Goal: Task Accomplishment & Management: Manage account settings

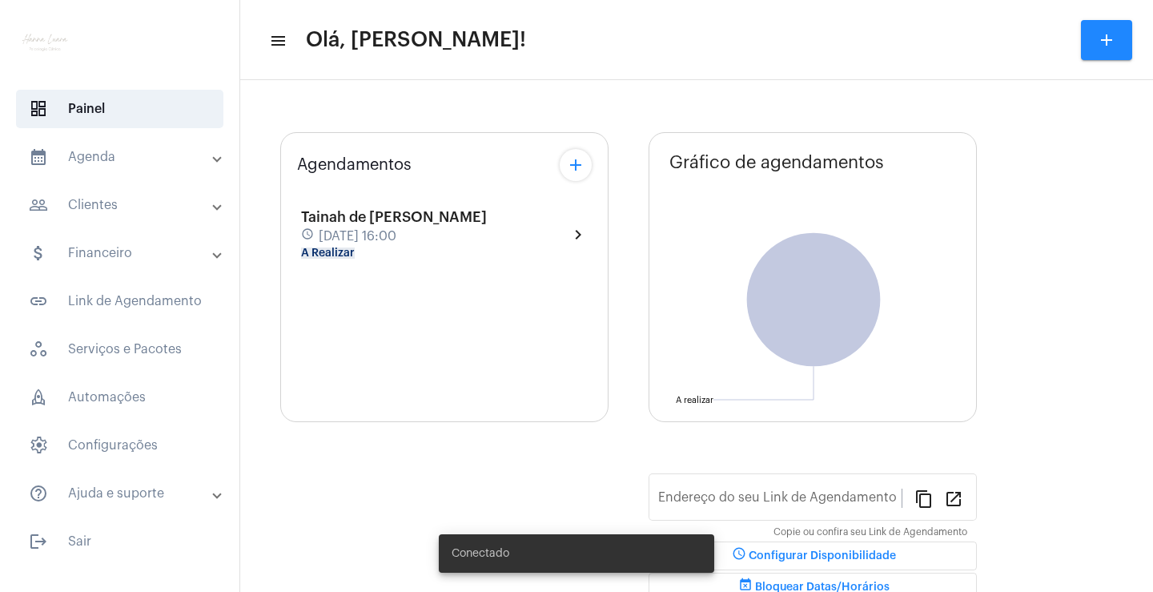
type input "[URL][DOMAIN_NAME]"
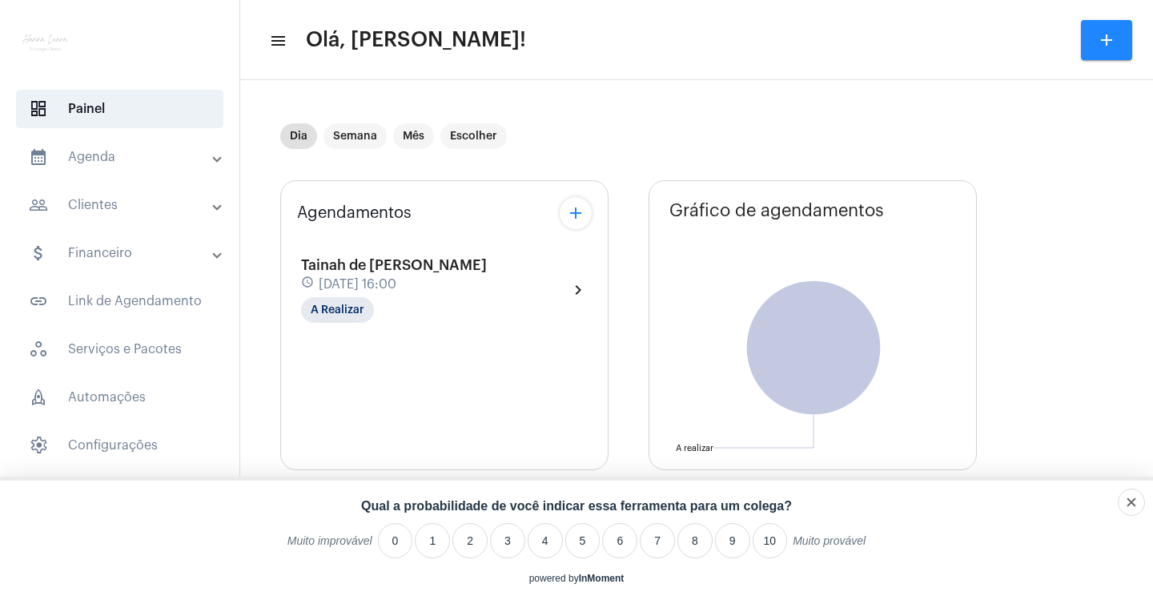
click at [166, 169] on mat-expansion-panel-header "calendar_month_outlined Agenda" at bounding box center [125, 157] width 230 height 38
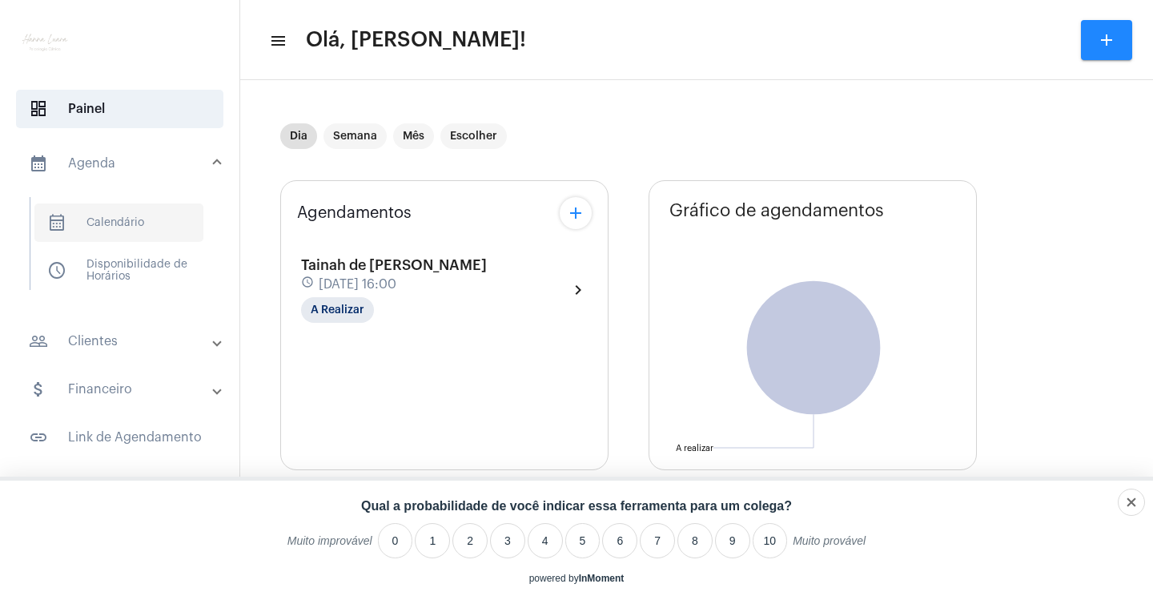
click at [136, 217] on span "calendar_month_outlined Calendário" at bounding box center [118, 222] width 169 height 38
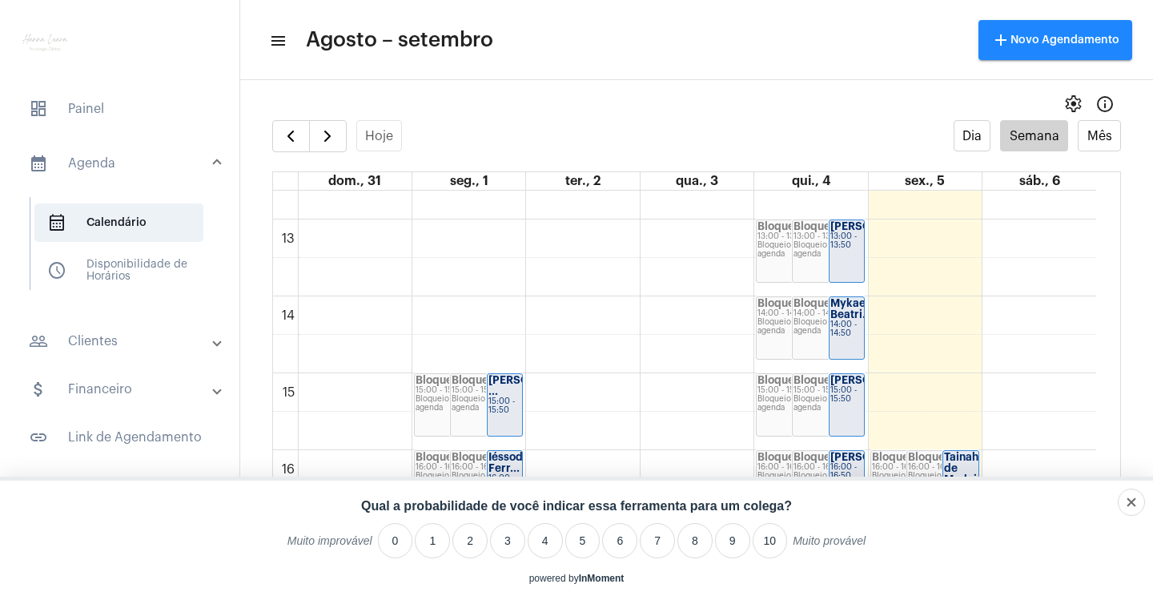
scroll to position [942, 0]
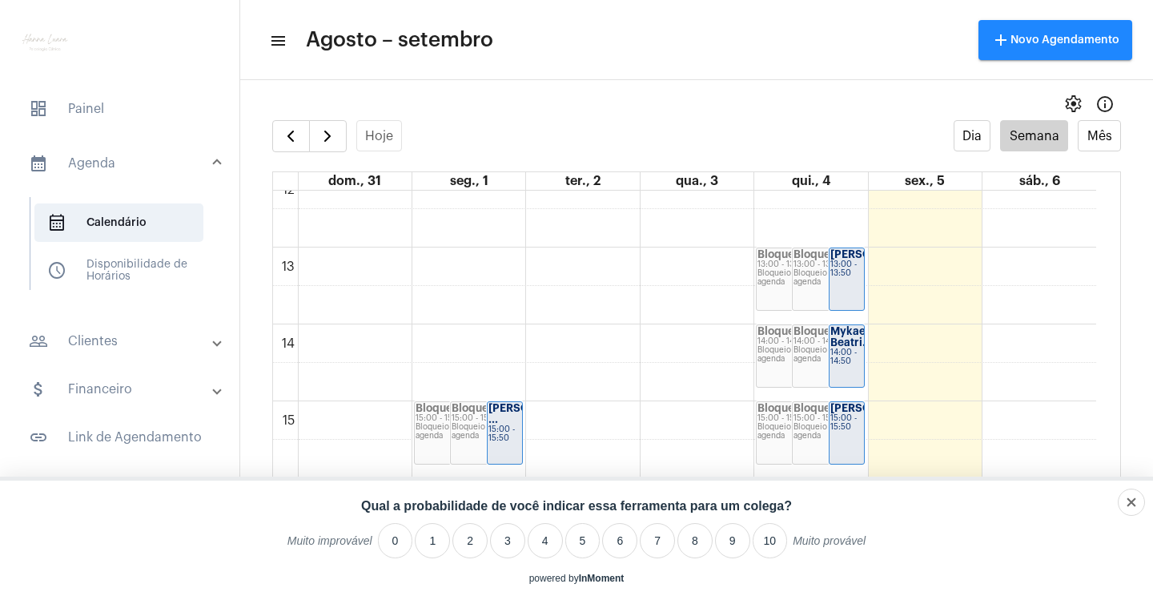
click at [847, 359] on div "14:00 - 14:50" at bounding box center [846, 357] width 33 height 18
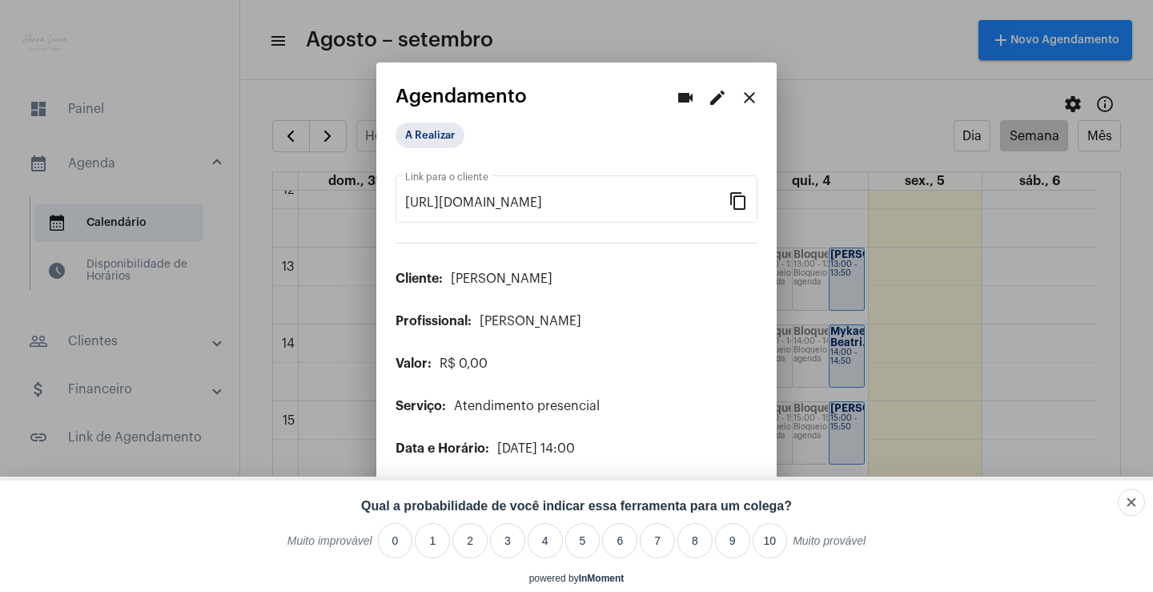
click at [711, 98] on mat-icon "edit" at bounding box center [717, 97] width 19 height 19
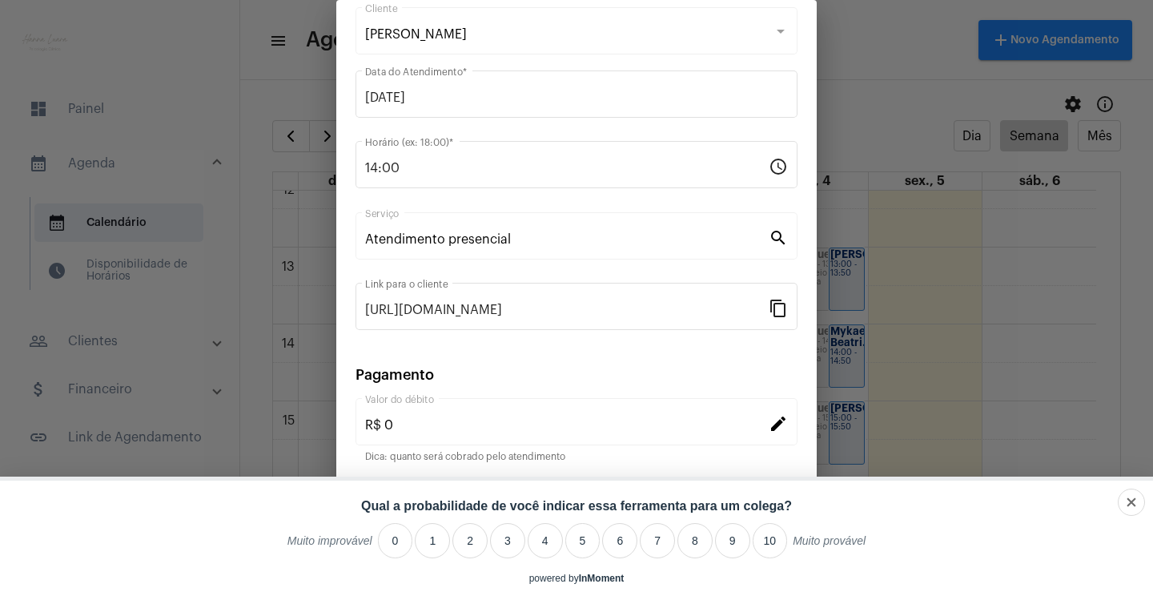
scroll to position [98, 0]
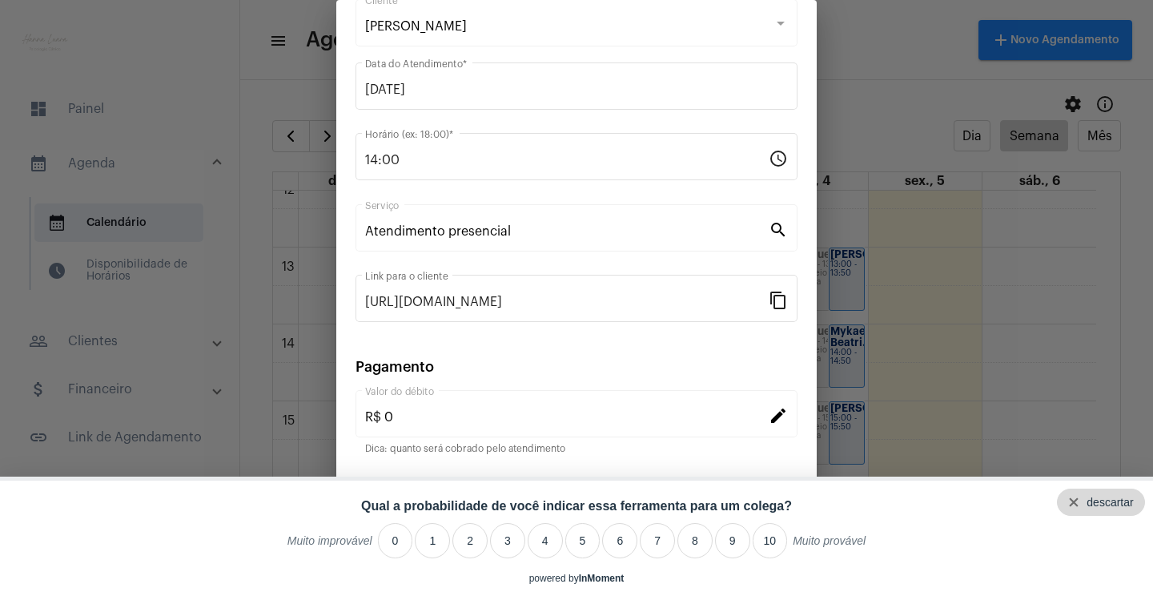
click at [1133, 496] on div "descartar" at bounding box center [1109, 502] width 46 height 13
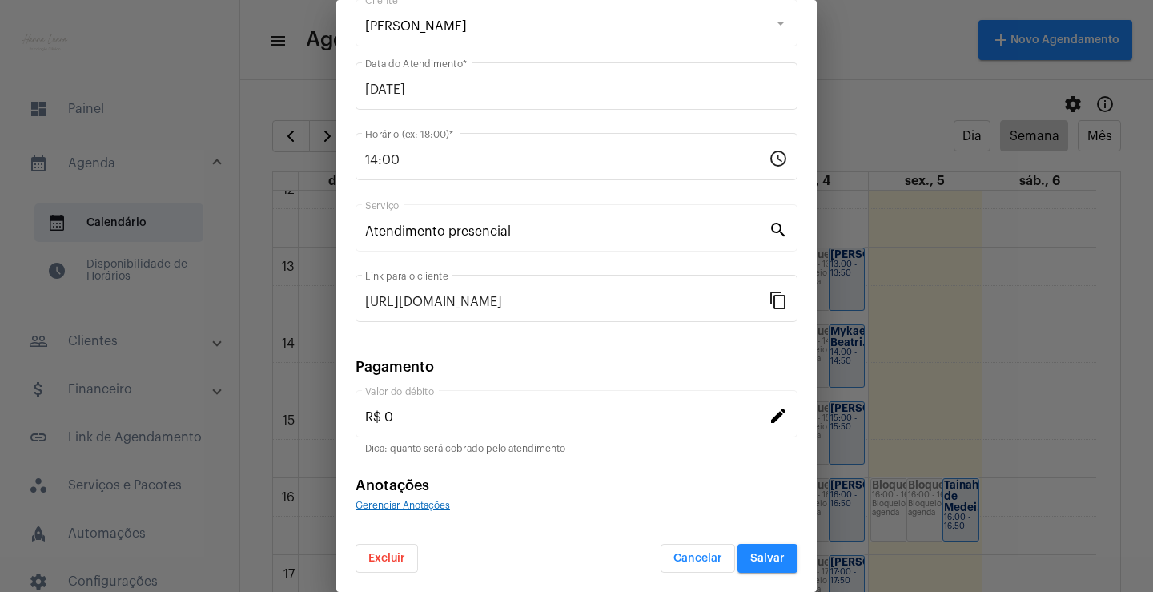
click at [403, 560] on span "Excluir" at bounding box center [386, 557] width 37 height 11
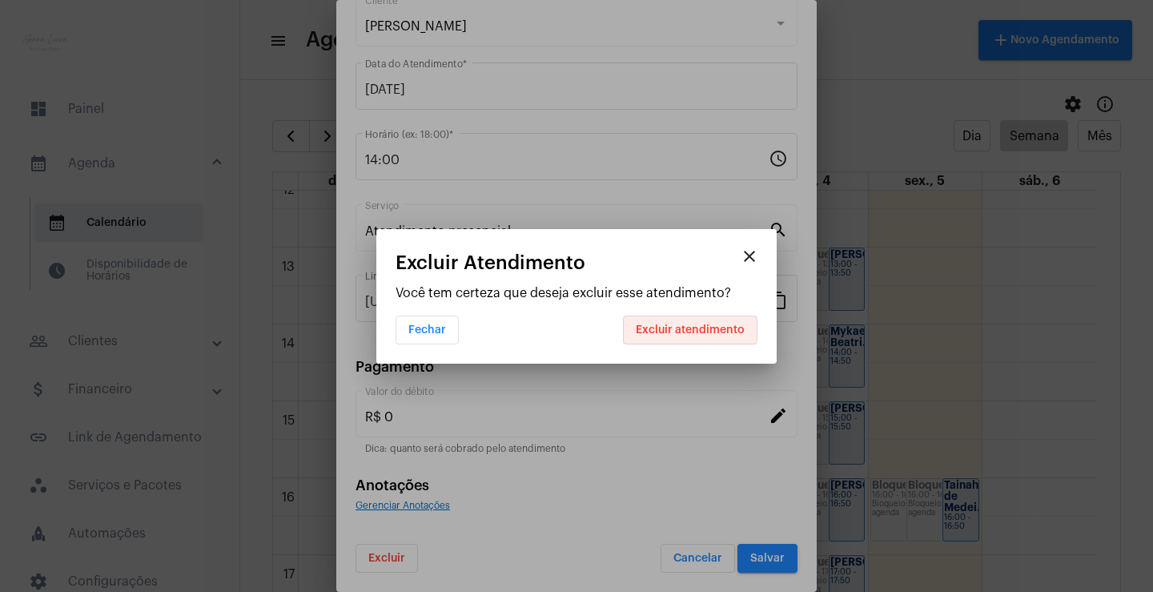
click at [656, 327] on span "Excluir atendimento" at bounding box center [690, 329] width 109 height 11
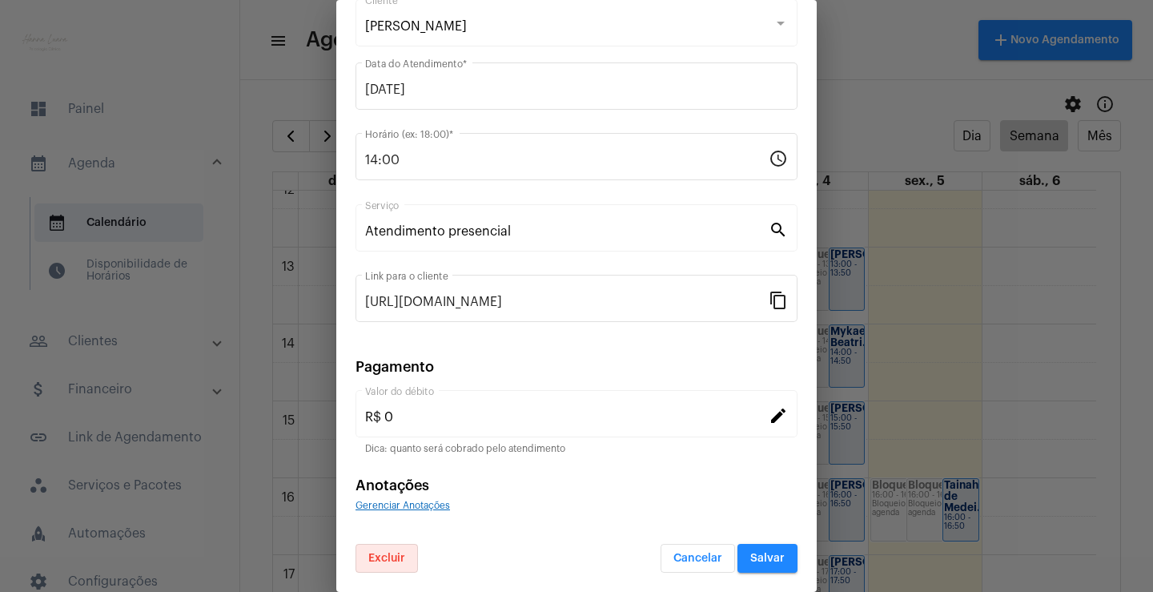
click at [743, 548] on button "Salvar" at bounding box center [767, 558] width 60 height 29
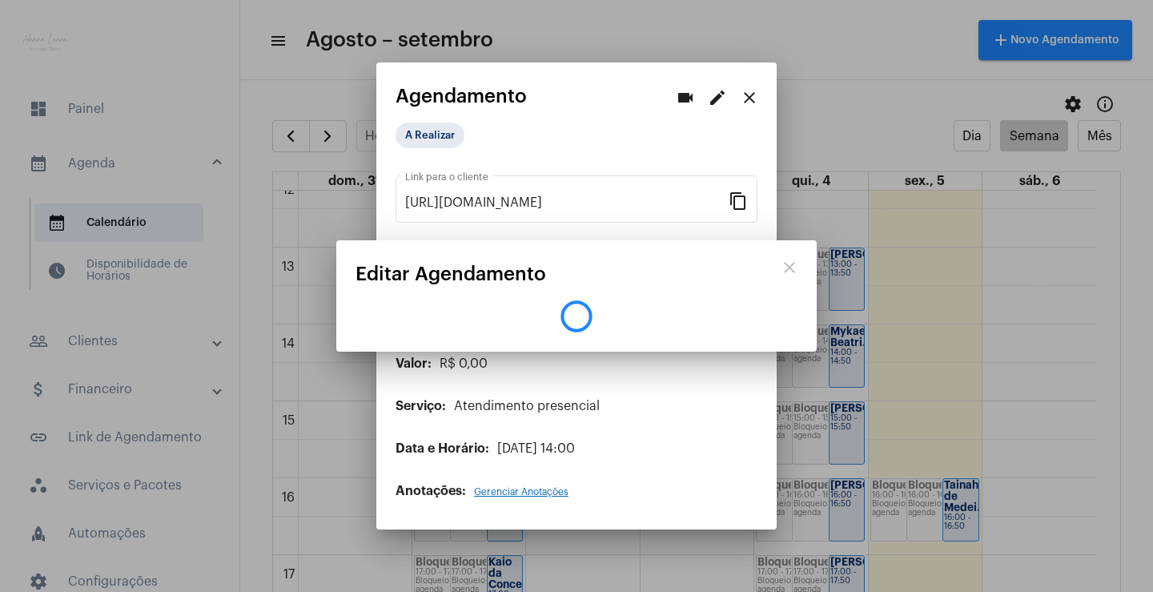
scroll to position [0, 0]
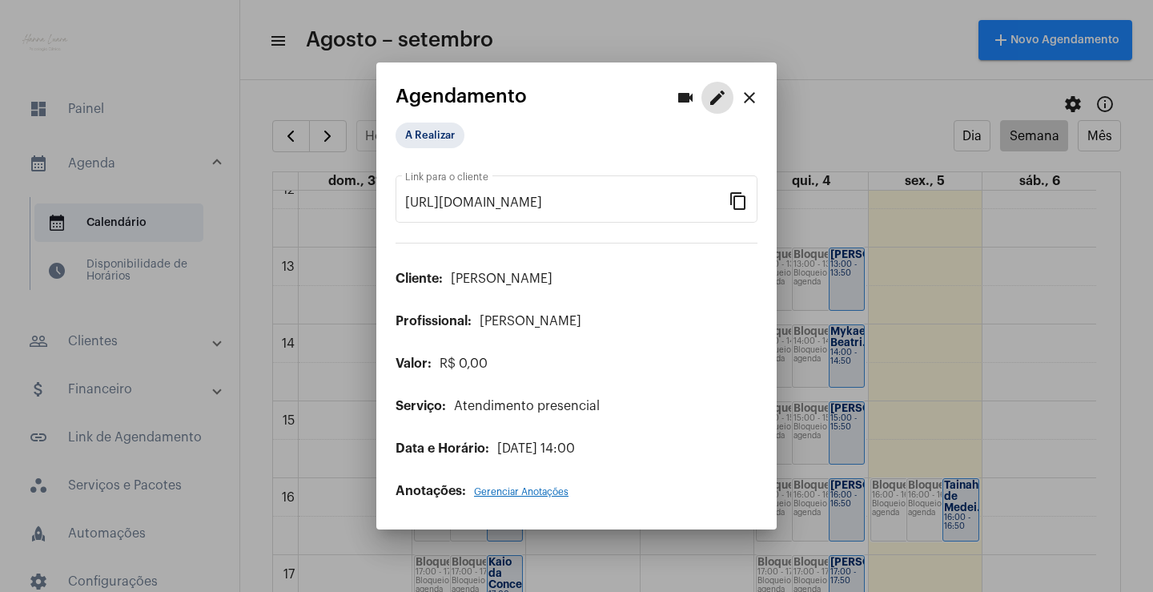
click at [750, 102] on mat-icon "close" at bounding box center [749, 97] width 19 height 19
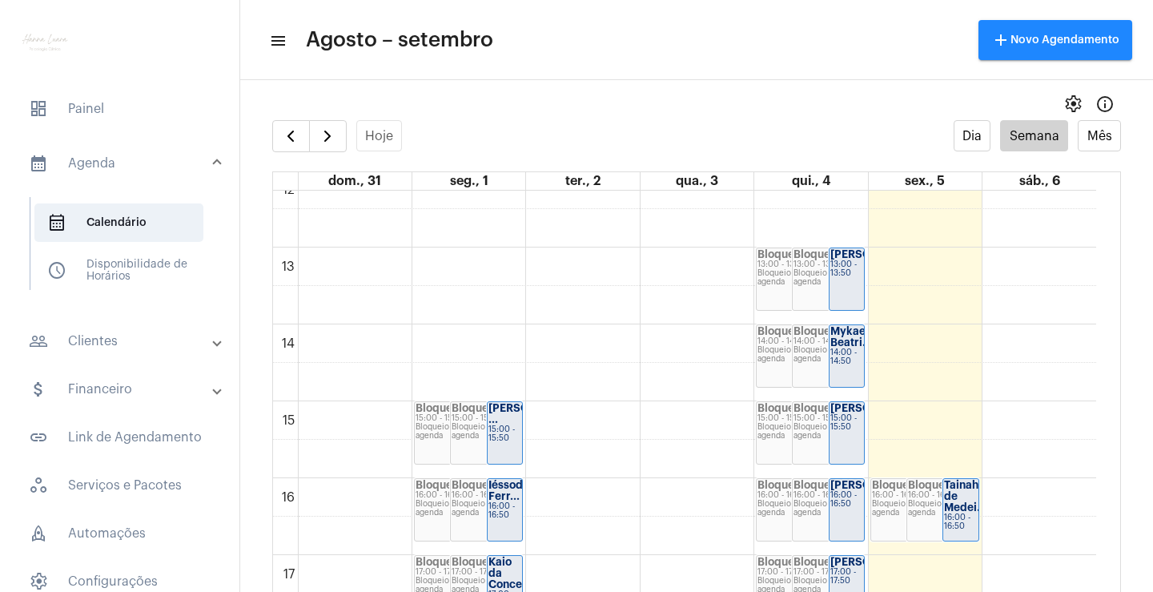
click at [957, 486] on strong "Tainah de Medei..." at bounding box center [965, 495] width 42 height 33
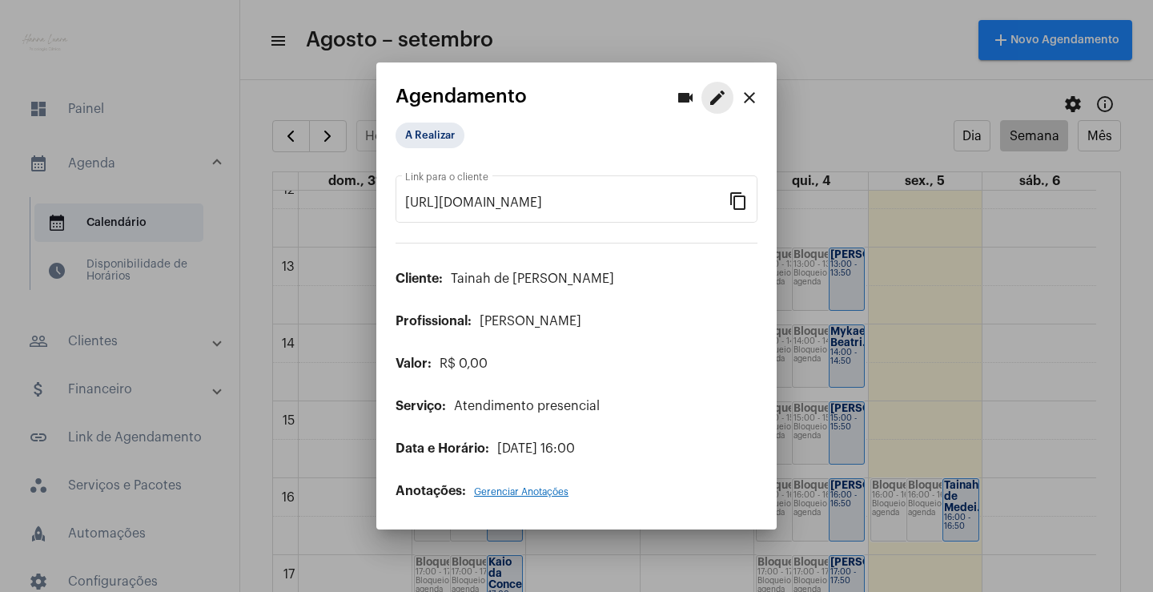
click at [710, 97] on mat-icon "edit" at bounding box center [717, 97] width 19 height 19
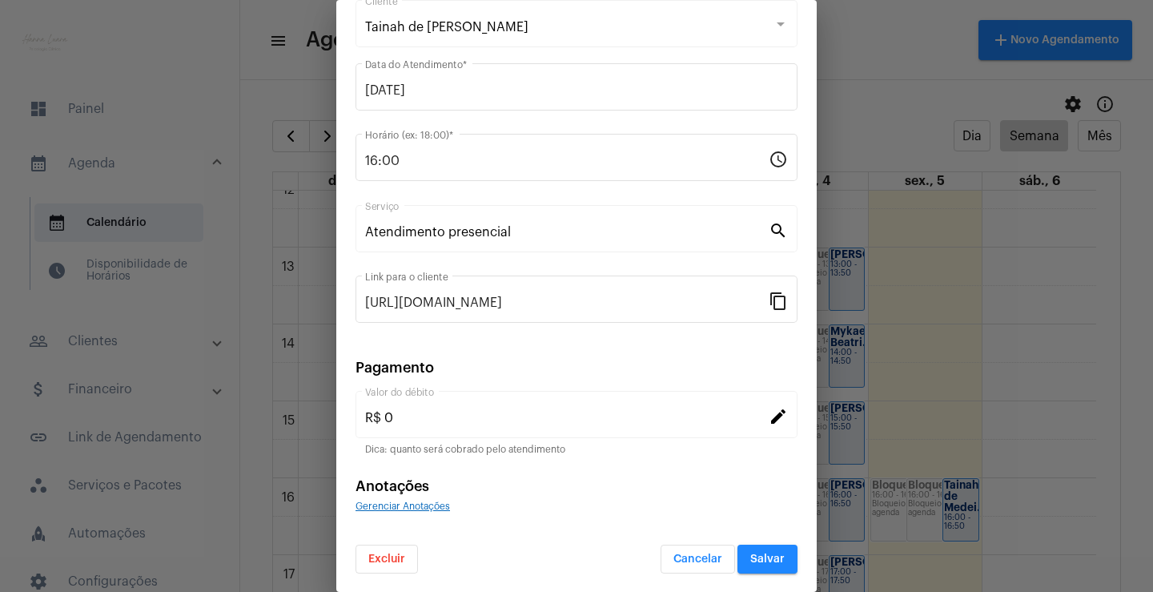
scroll to position [98, 0]
click at [404, 551] on button "Excluir" at bounding box center [386, 558] width 62 height 29
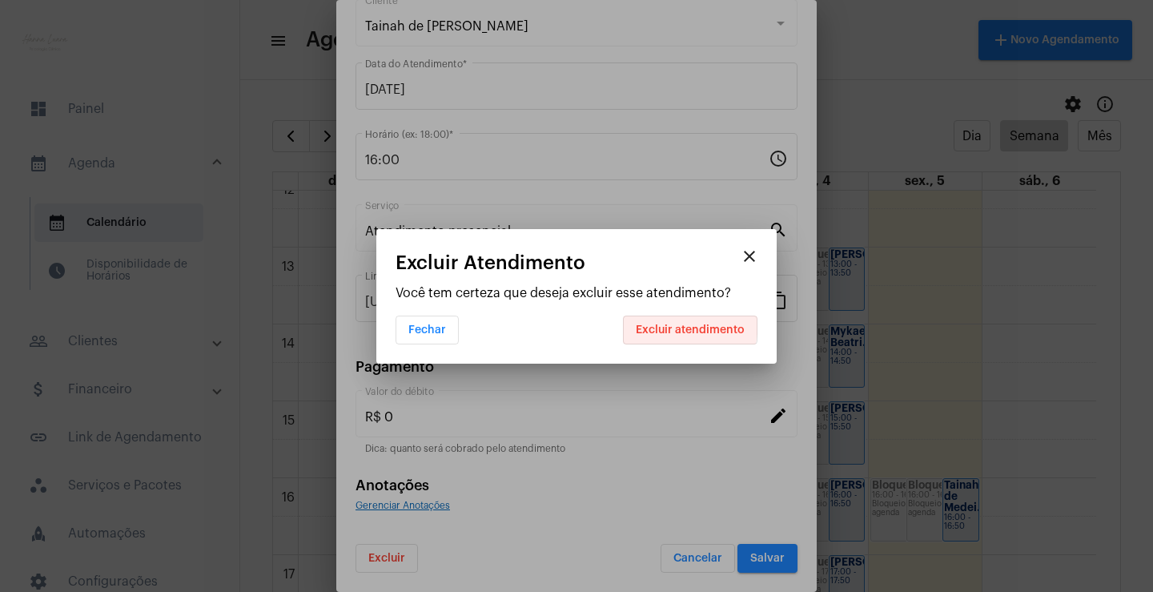
click at [660, 322] on button "Excluir atendimento" at bounding box center [690, 329] width 134 height 29
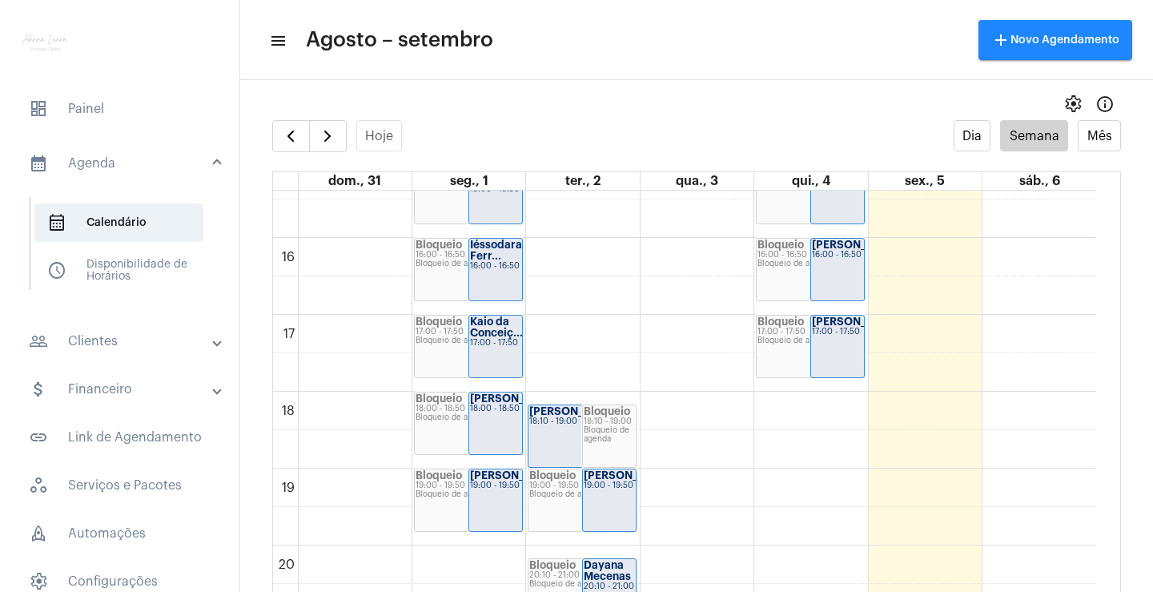
scroll to position [942, 0]
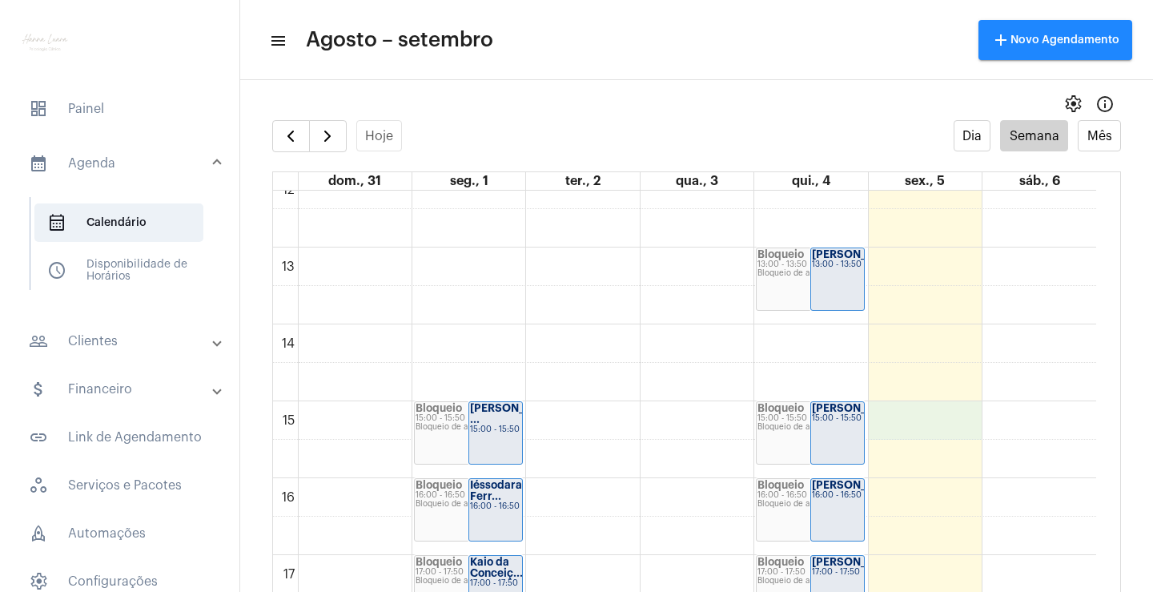
click at [915, 415] on div "00 01 02 03 04 05 06 07 08 09 10 11 12 13 14 15 16 17 18 19 20 21 22 23 Bloquei…" at bounding box center [684, 170] width 823 height 1844
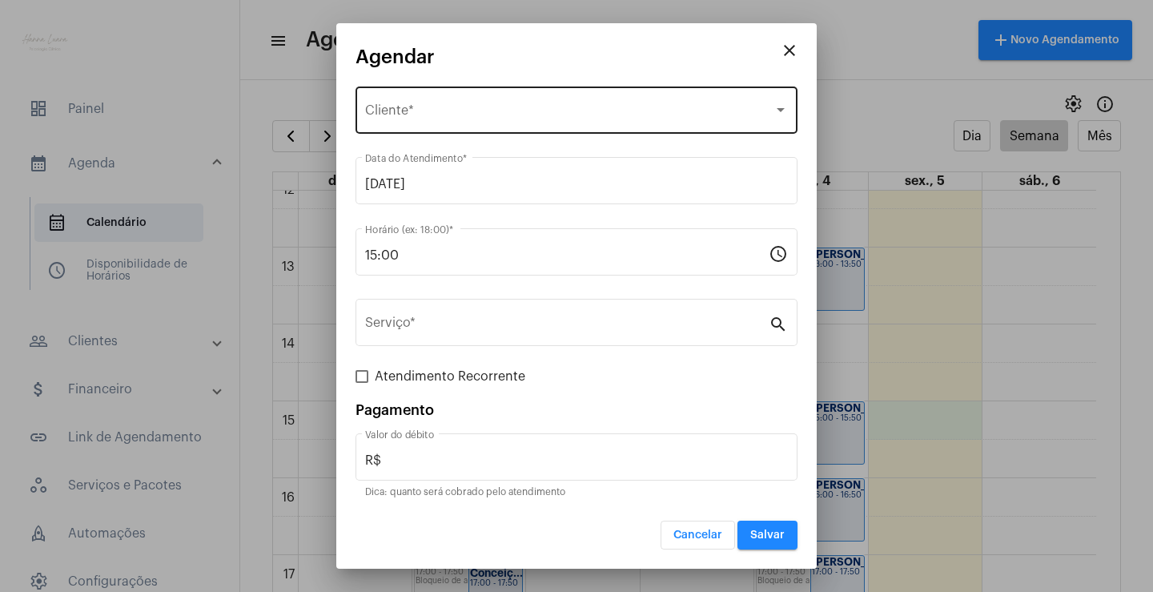
click at [450, 123] on div "Selecione o Cliente Cliente *" at bounding box center [576, 108] width 423 height 50
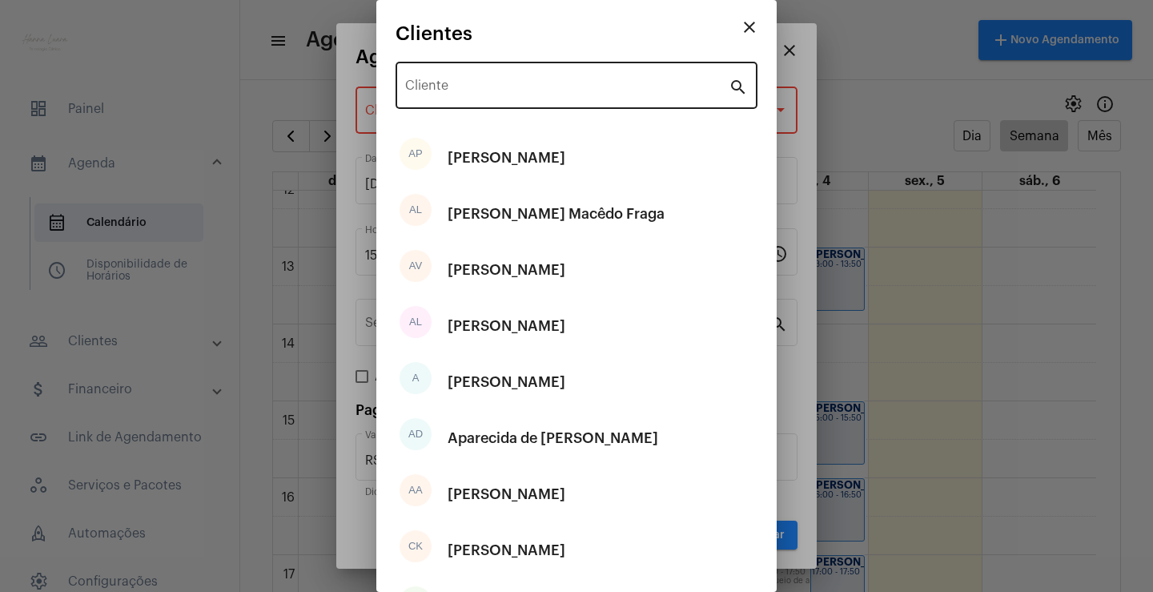
click at [496, 97] on div "Cliente" at bounding box center [566, 83] width 323 height 50
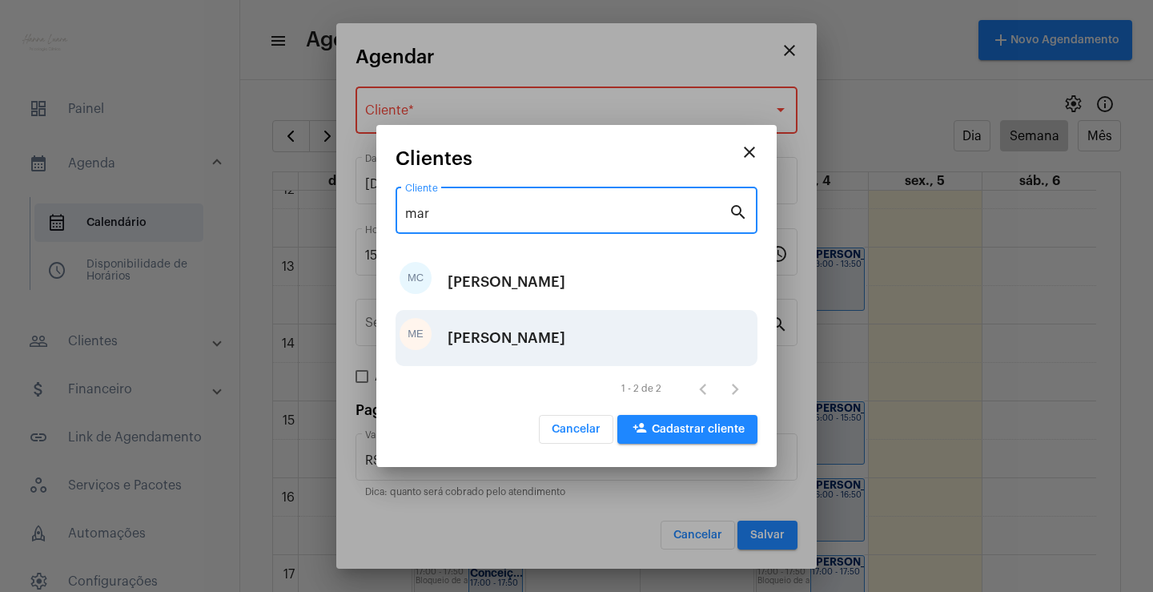
type input "mar"
click at [503, 343] on div "[PERSON_NAME]" at bounding box center [506, 338] width 118 height 48
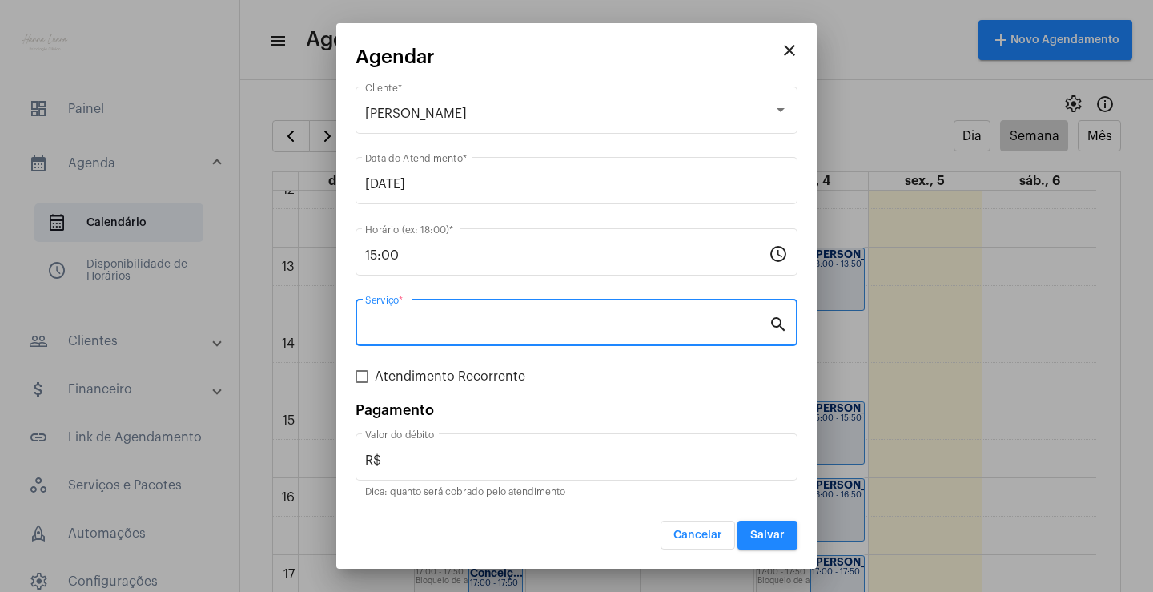
click at [549, 325] on input "Serviço *" at bounding box center [566, 326] width 403 height 14
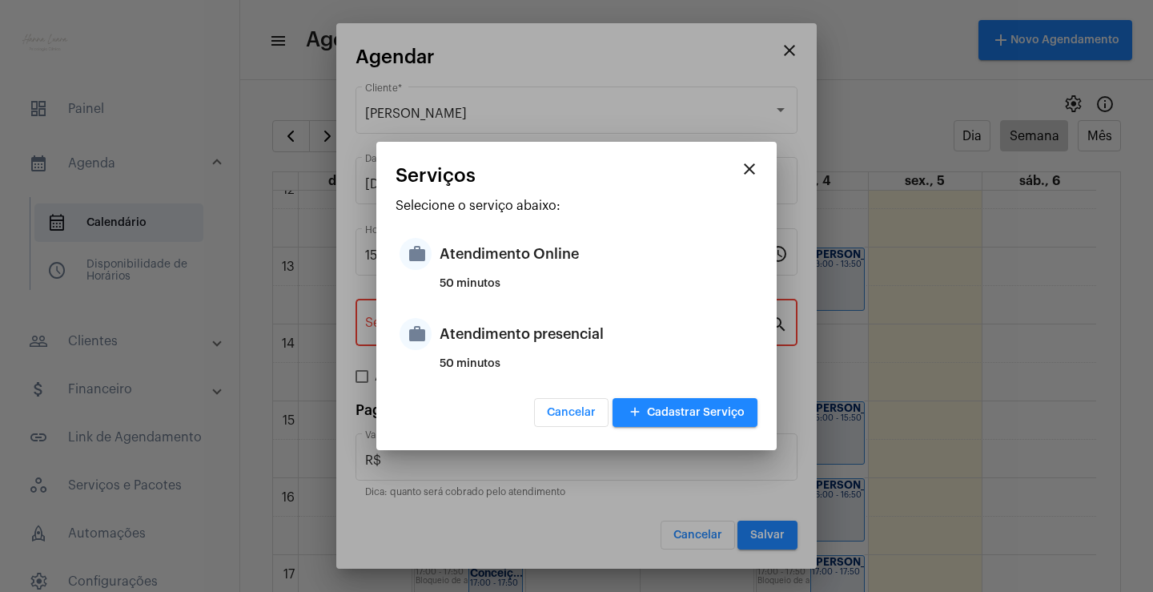
click at [563, 343] on div "Atendimento presencial" at bounding box center [596, 334] width 314 height 48
type input "Atendimento presencial"
type input "R$ 0"
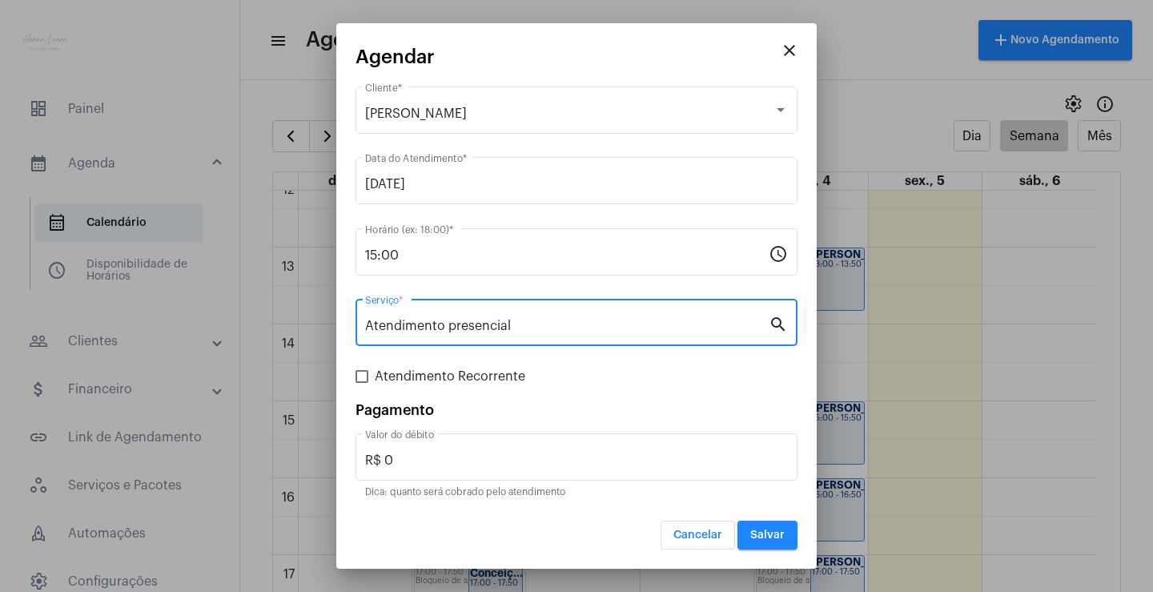
click at [783, 539] on span "Salvar" at bounding box center [767, 534] width 34 height 11
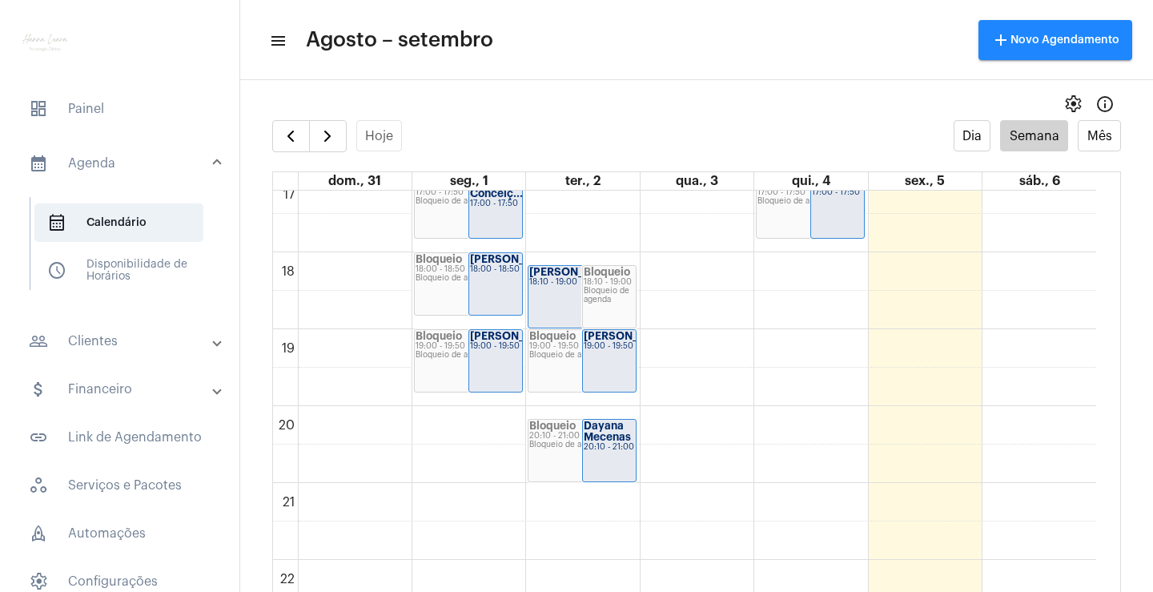
scroll to position [1342, 0]
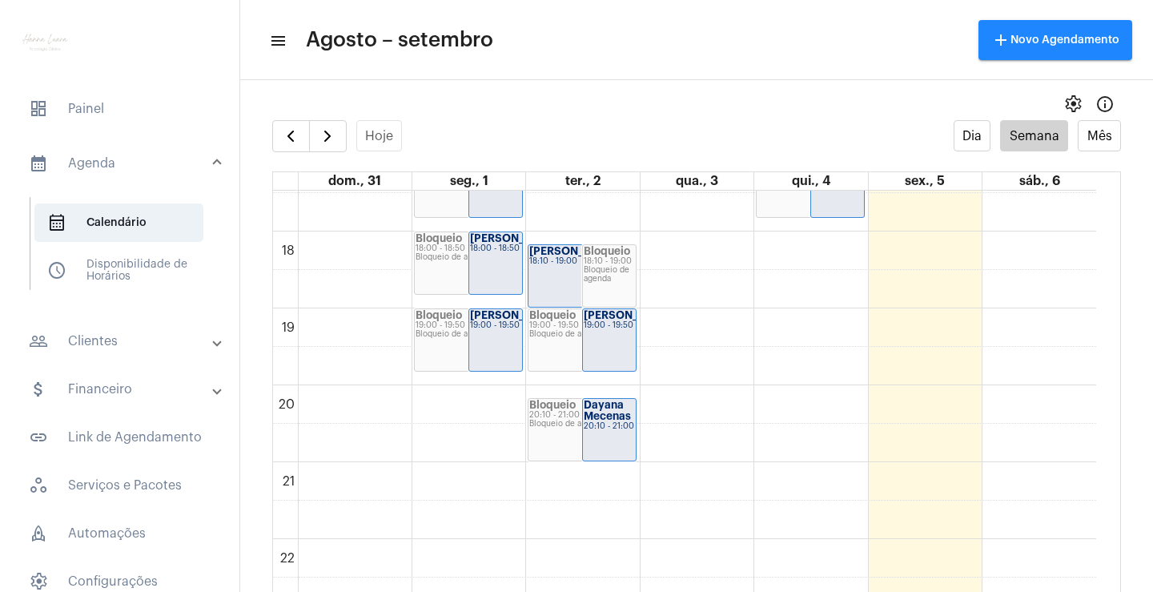
click at [501, 343] on div "[PERSON_NAME]... 19:00 - 19:50" at bounding box center [495, 340] width 53 height 62
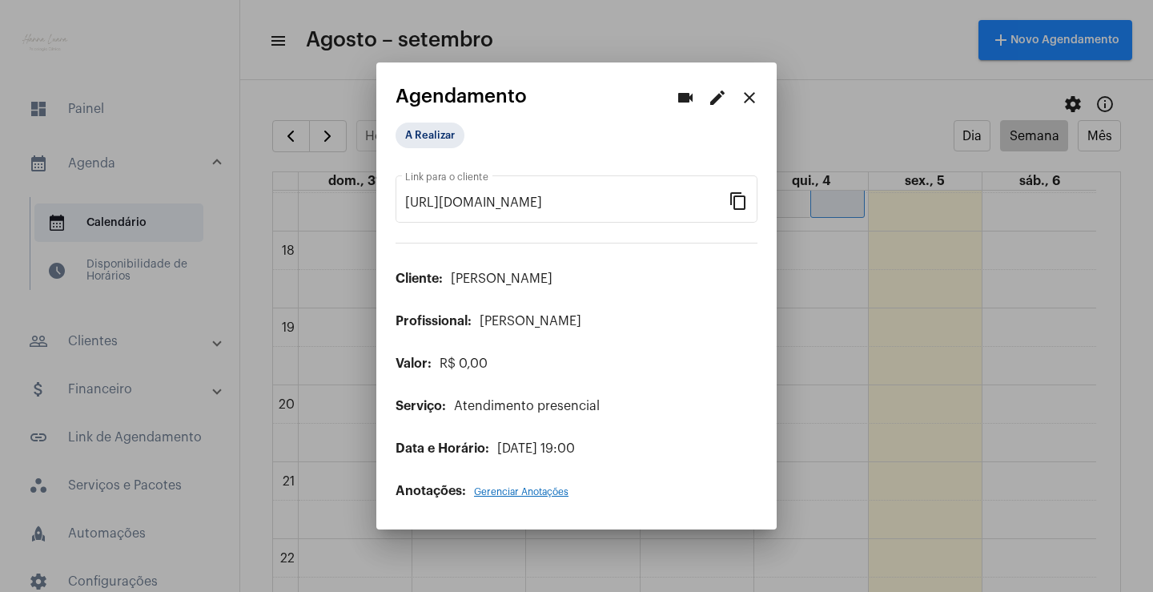
click at [722, 100] on mat-icon "edit" at bounding box center [717, 97] width 19 height 19
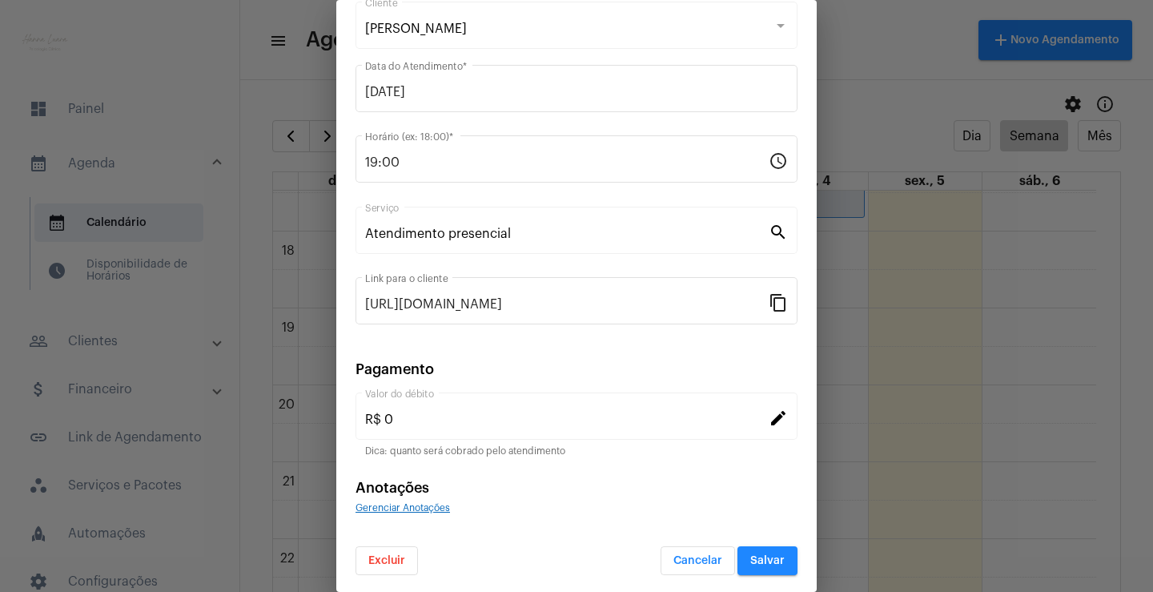
scroll to position [98, 0]
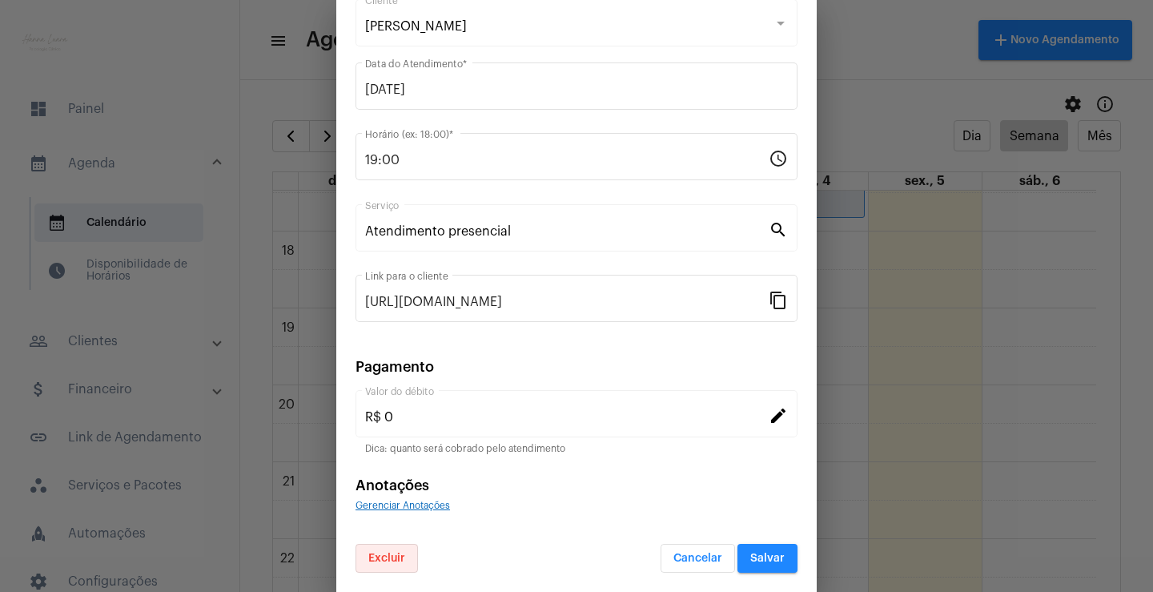
click at [399, 555] on span "Excluir" at bounding box center [386, 557] width 37 height 11
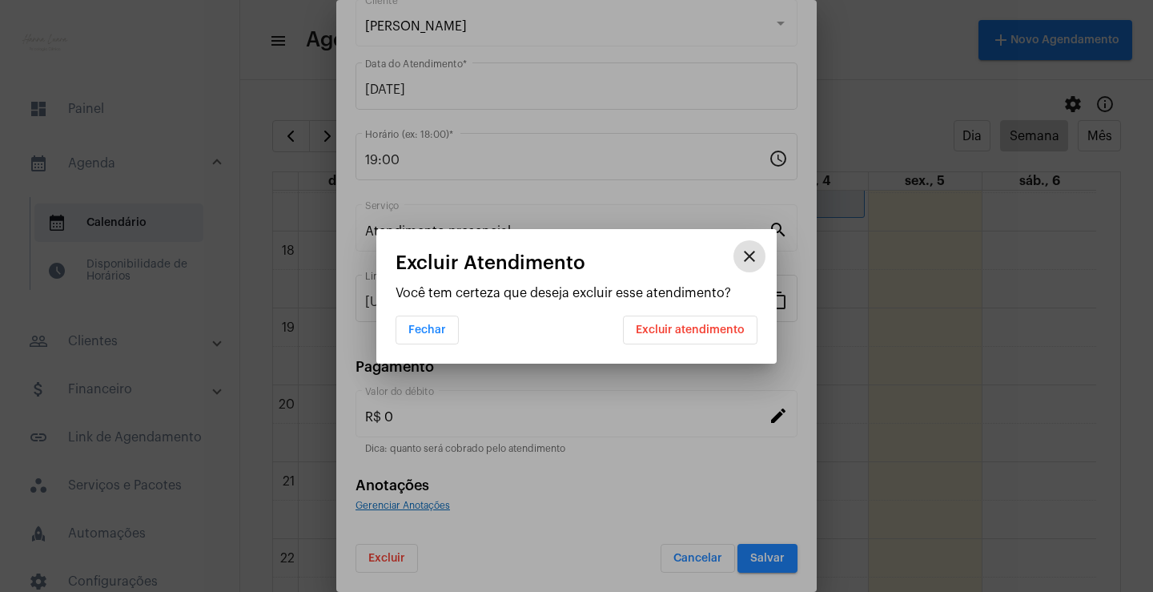
click at [658, 339] on button "Excluir atendimento" at bounding box center [690, 329] width 134 height 29
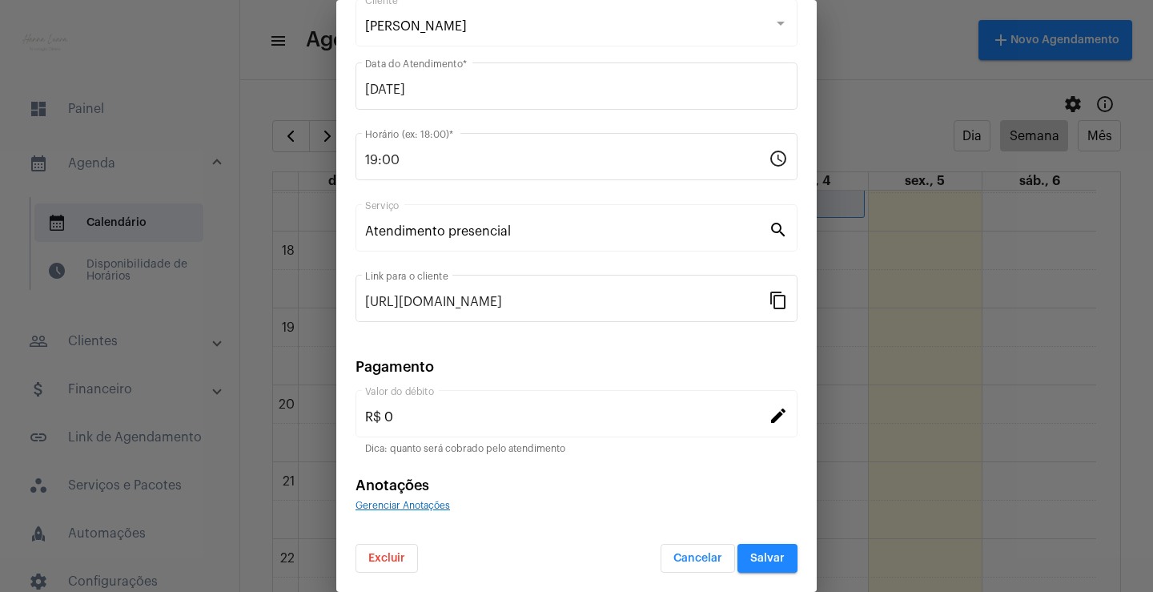
click at [404, 561] on span "Excluir" at bounding box center [386, 557] width 37 height 11
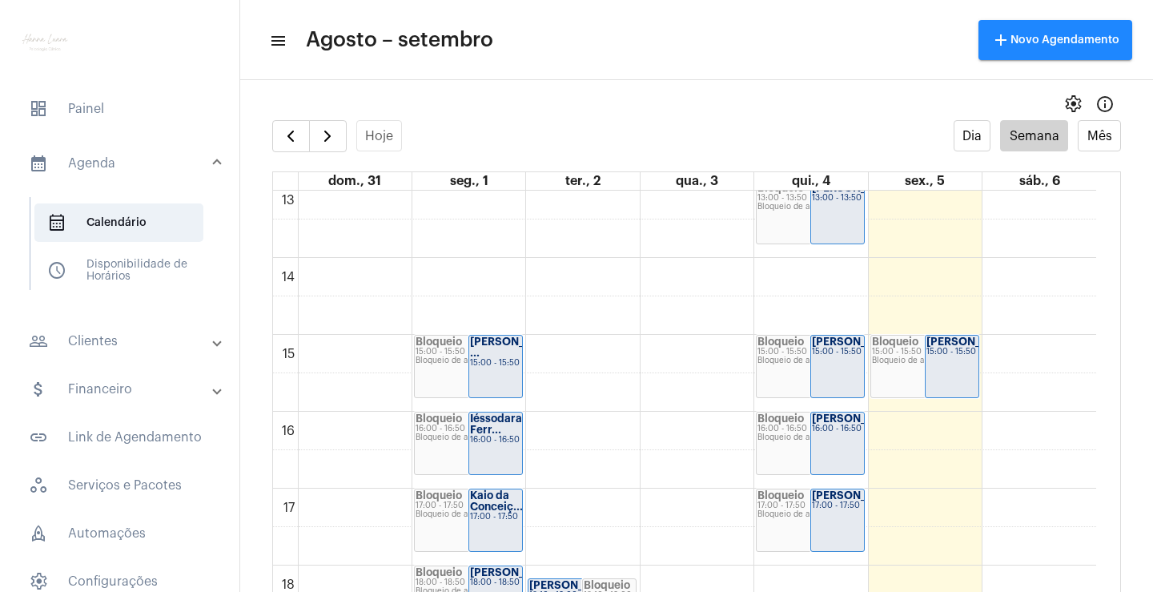
scroll to position [862, 0]
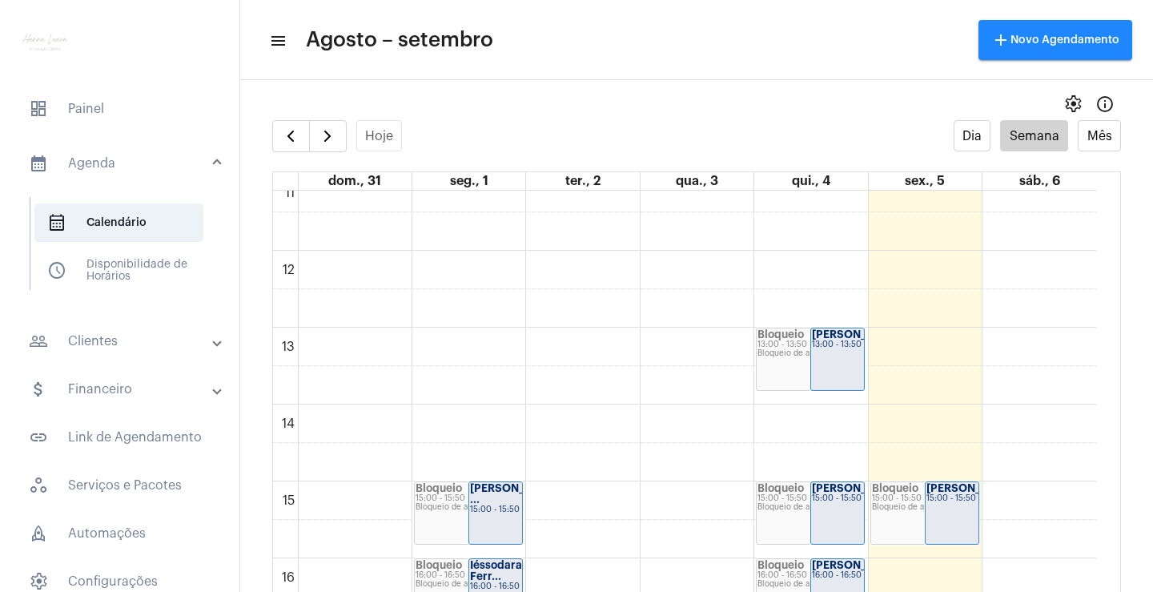
click at [786, 426] on div "00 01 02 03 04 05 06 07 08 09 10 11 12 13 14 15 16 17 18 19 20 21 22 23 Bloquei…" at bounding box center [684, 250] width 823 height 1844
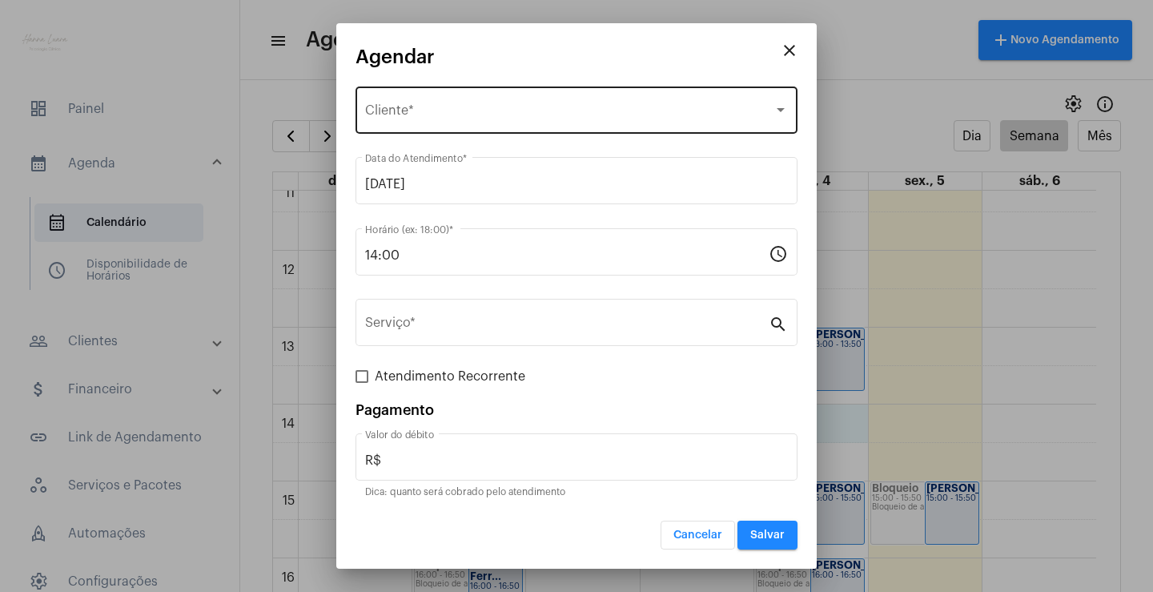
click at [521, 119] on div "Selecione o Cliente" at bounding box center [569, 113] width 408 height 14
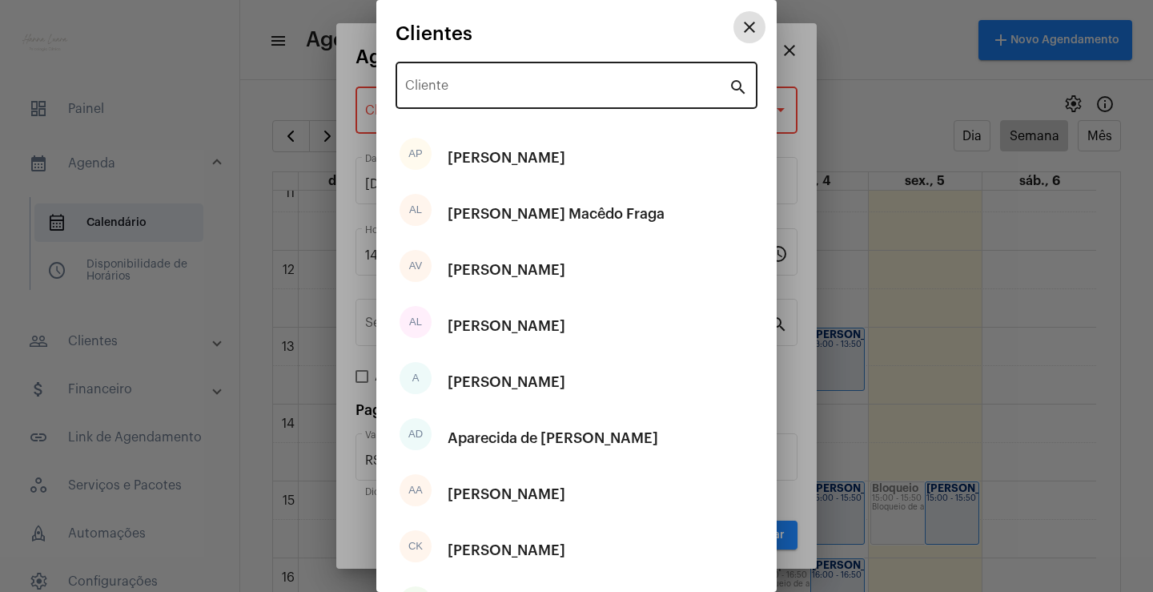
click at [501, 82] on input "Cliente" at bounding box center [566, 89] width 323 height 14
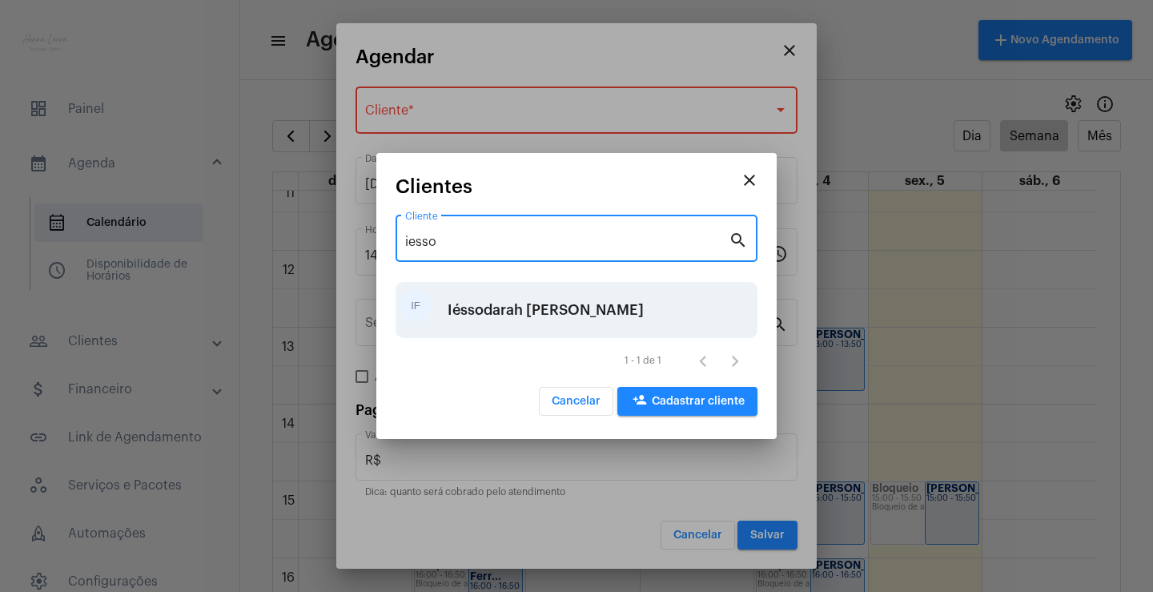
type input "iesso"
click at [489, 297] on div "Iéssodarah [PERSON_NAME]" at bounding box center [545, 310] width 196 height 48
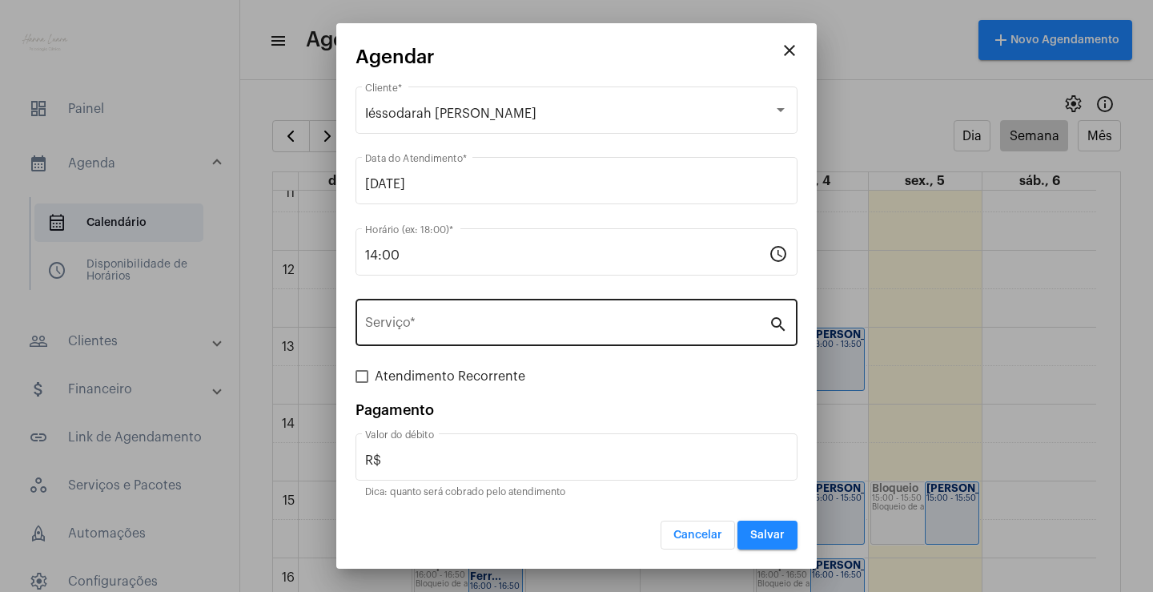
click at [484, 308] on div "Serviço *" at bounding box center [566, 320] width 403 height 50
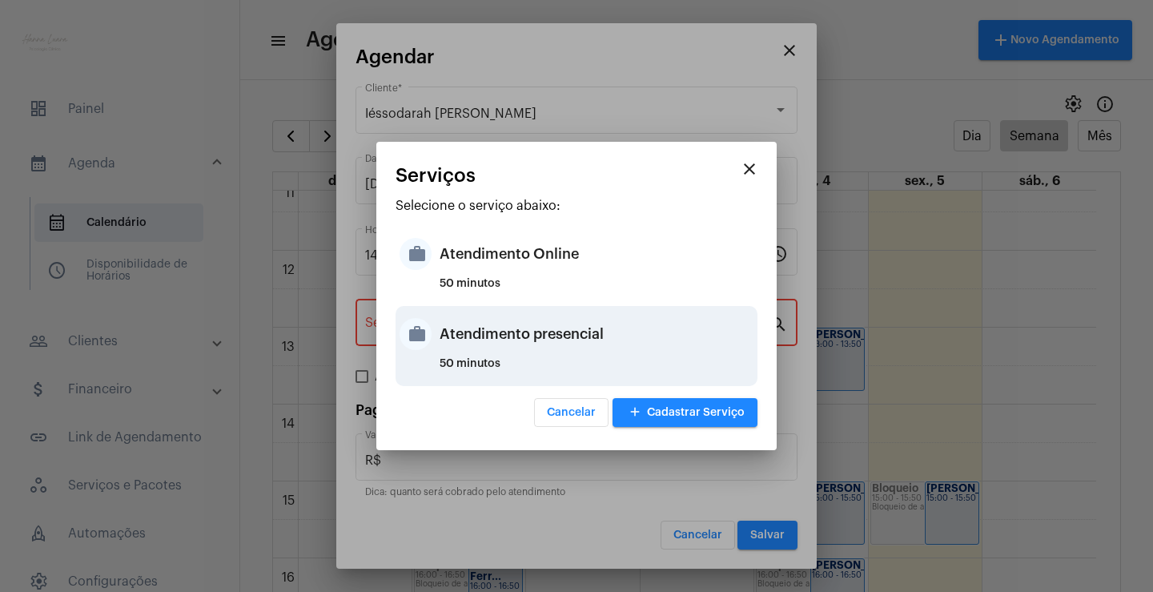
click at [509, 330] on div "Atendimento presencial" at bounding box center [596, 334] width 314 height 48
type input "Atendimento presencial"
type input "R$ 0"
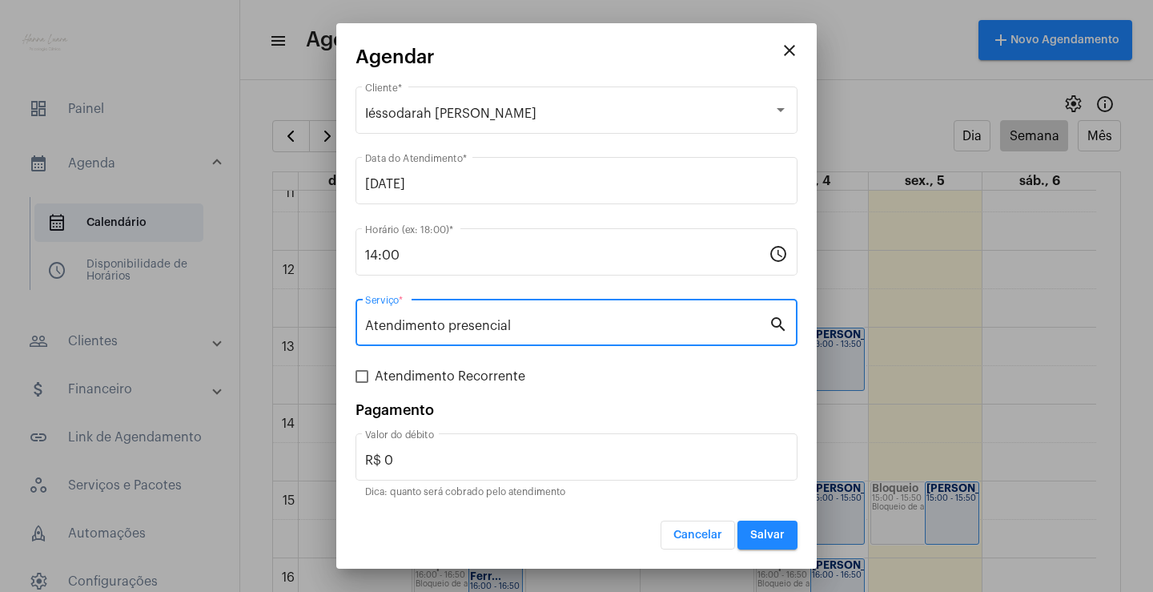
click at [759, 531] on span "Salvar" at bounding box center [767, 534] width 34 height 11
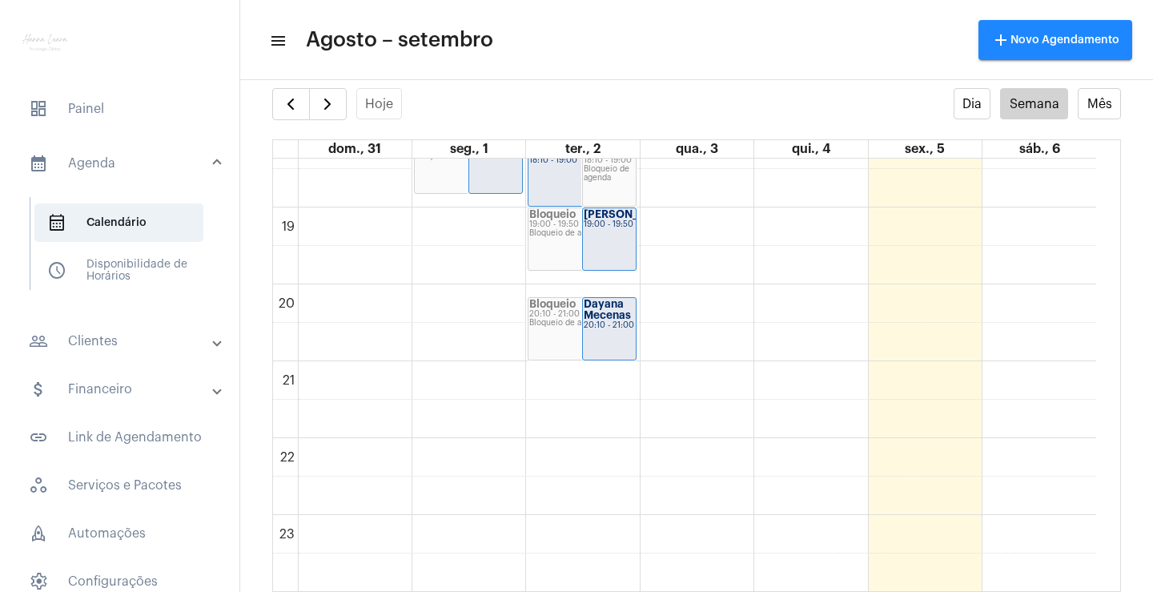
scroll to position [1412, 0]
